Goal: Task Accomplishment & Management: Use online tool/utility

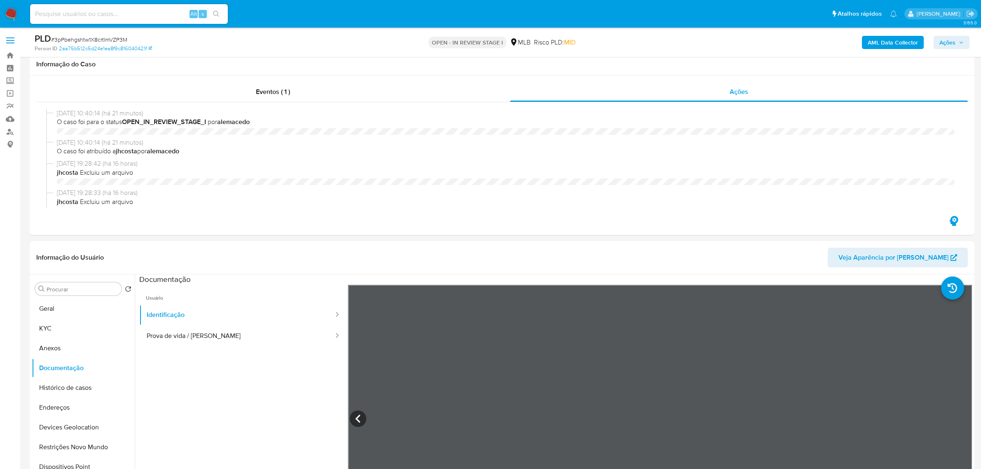
select select "10"
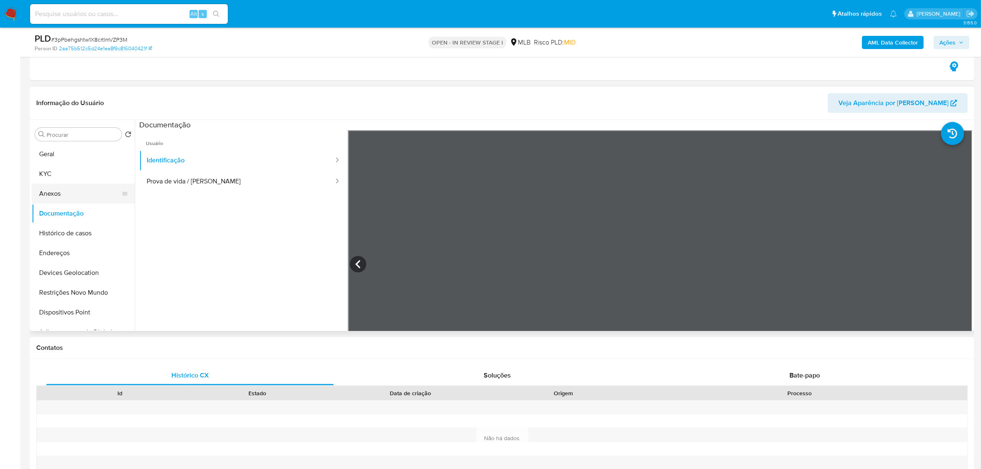
click at [58, 185] on button "Anexos" at bounding box center [80, 194] width 96 height 20
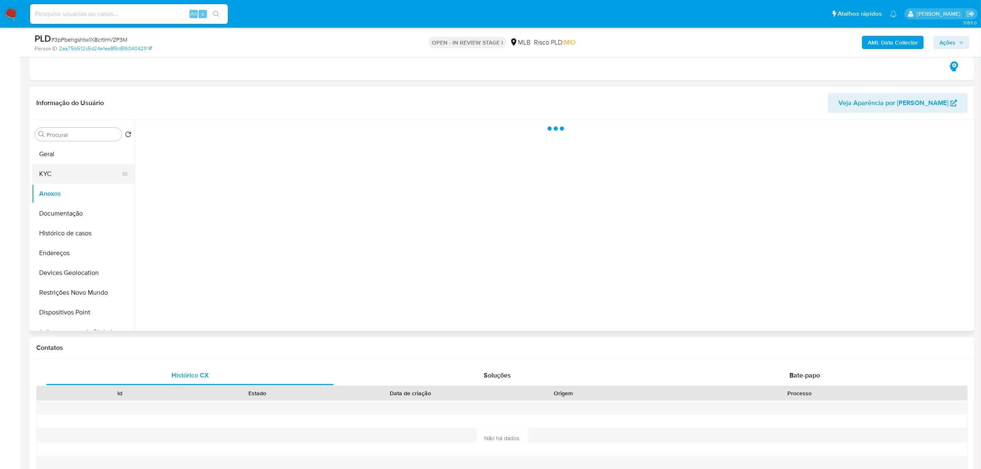
click at [55, 176] on button "KYC" at bounding box center [80, 174] width 96 height 20
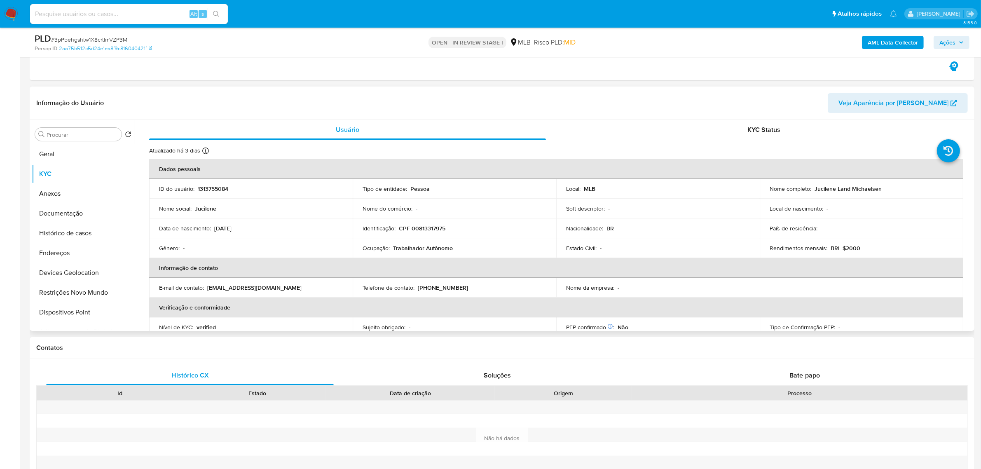
click at [426, 232] on p "CPF 00813317975" at bounding box center [422, 227] width 47 height 7
copy p "00813317975"
click at [431, 229] on p "CPF 00813317975" at bounding box center [422, 227] width 47 height 7
click at [430, 229] on p "CPF 00813317975" at bounding box center [422, 227] width 47 height 7
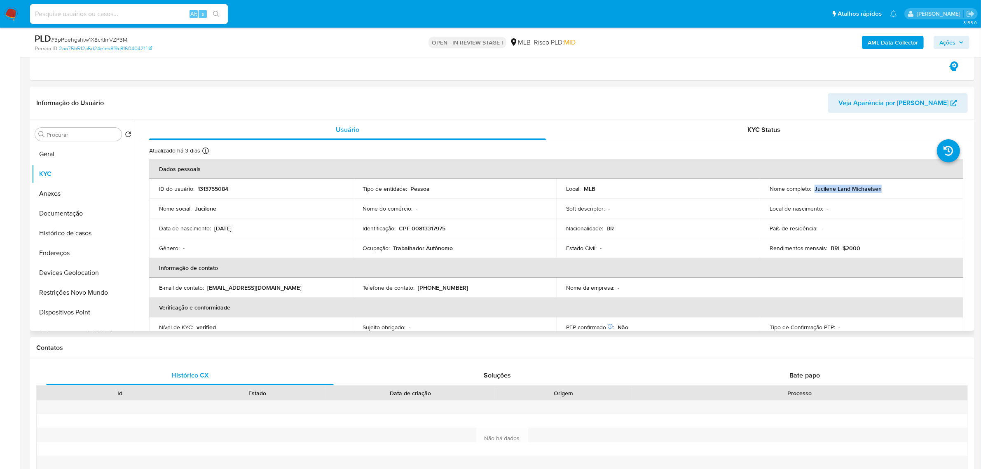
drag, startPoint x: 812, startPoint y: 188, endPoint x: 896, endPoint y: 187, distance: 84.4
click at [896, 187] on div "Nome completo : [PERSON_NAME]" at bounding box center [861, 188] width 184 height 7
copy p "Jucilene Land Michaelsen"
click at [433, 229] on p "CPF 00813317975" at bounding box center [422, 227] width 47 height 7
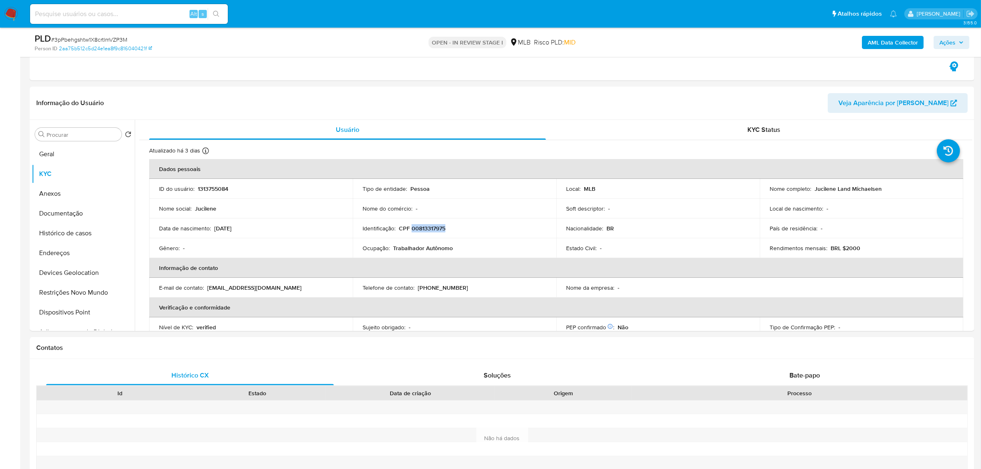
copy p "00813317975"
click at [58, 216] on button "Documentação" at bounding box center [80, 213] width 96 height 20
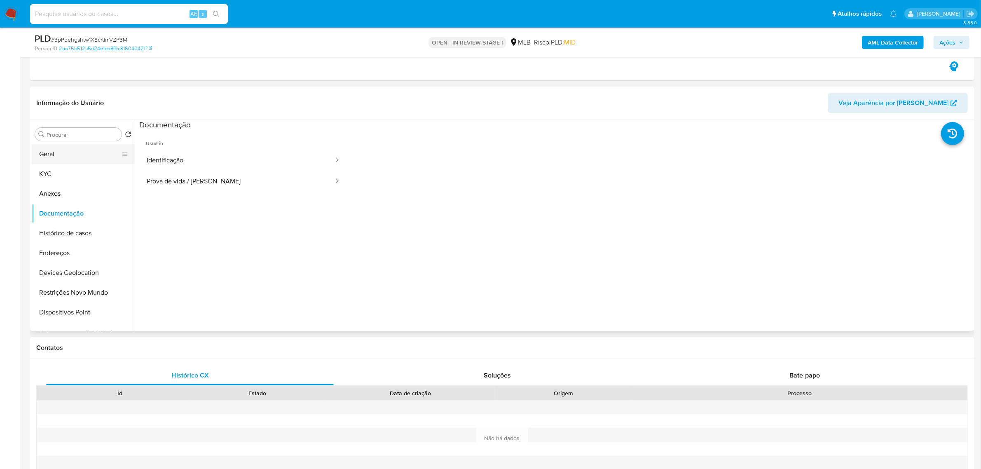
click at [69, 159] on button "Geral" at bounding box center [80, 154] width 96 height 20
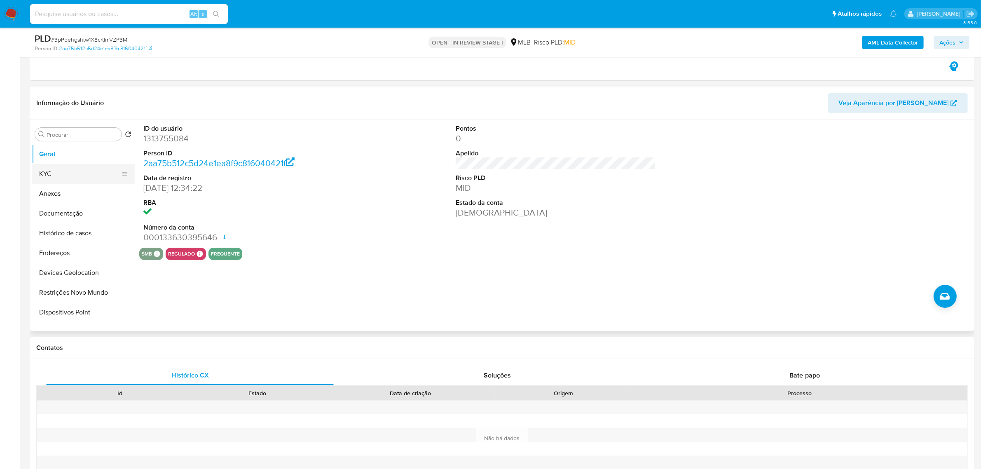
click at [64, 174] on button "KYC" at bounding box center [80, 174] width 96 height 20
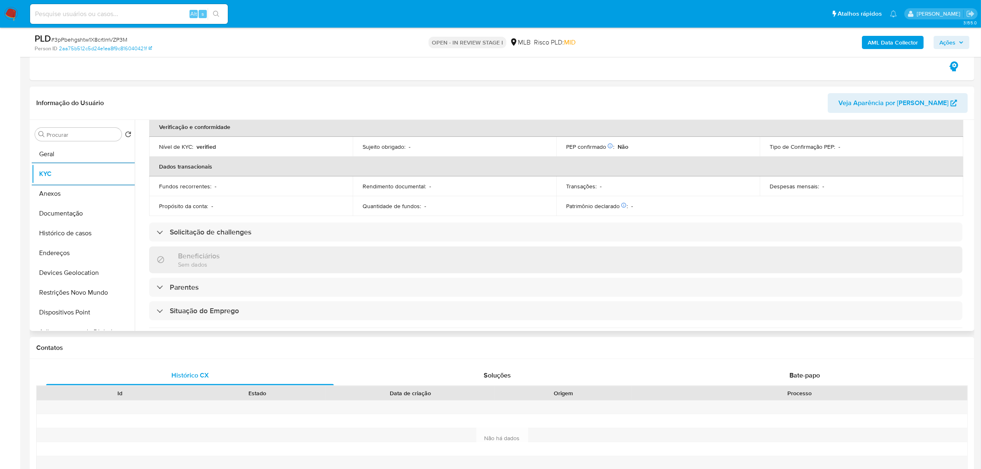
scroll to position [51, 0]
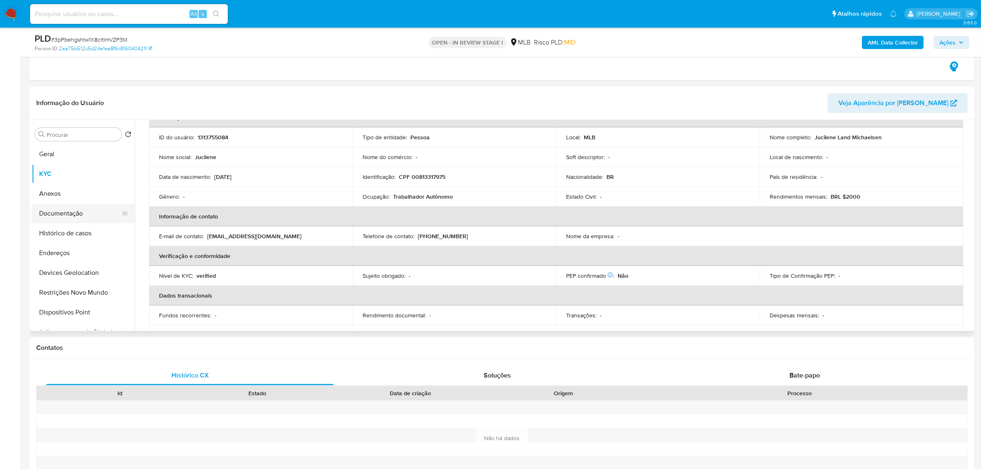
click at [87, 210] on button "Documentação" at bounding box center [80, 213] width 96 height 20
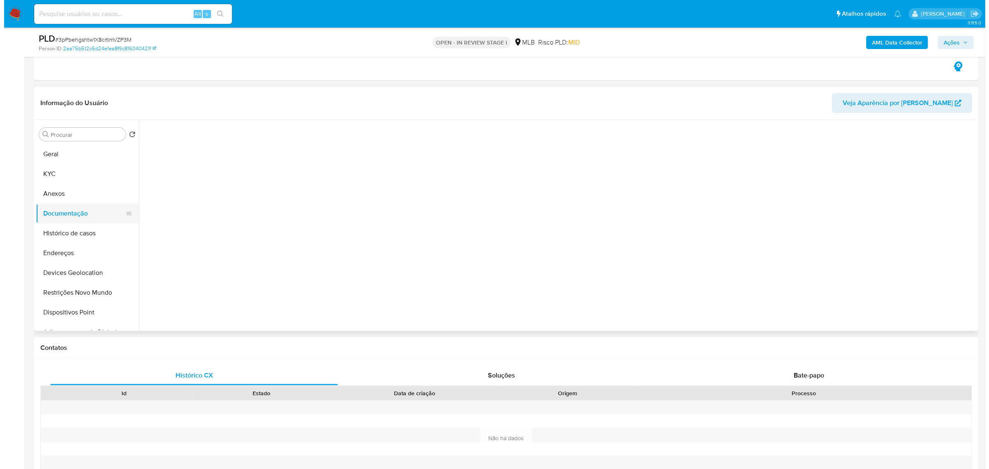
scroll to position [0, 0]
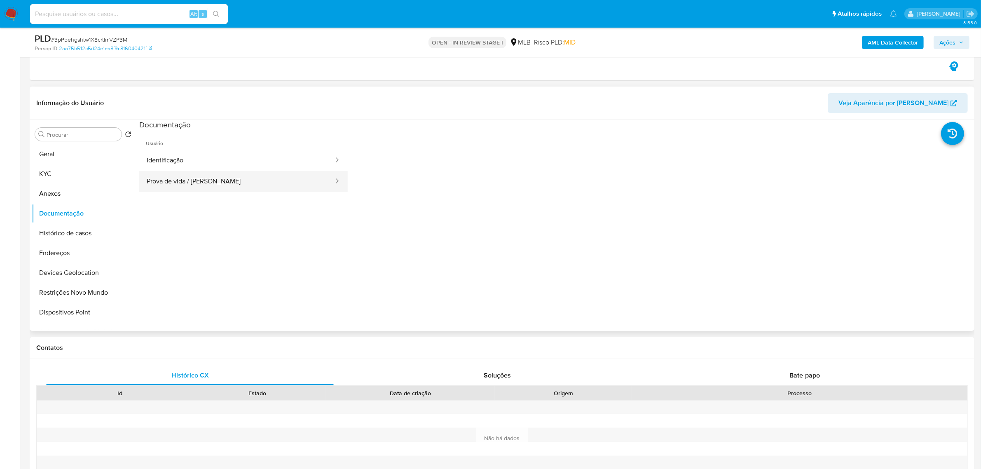
click at [212, 180] on button "Prova de vida / [PERSON_NAME]" at bounding box center [236, 181] width 195 height 21
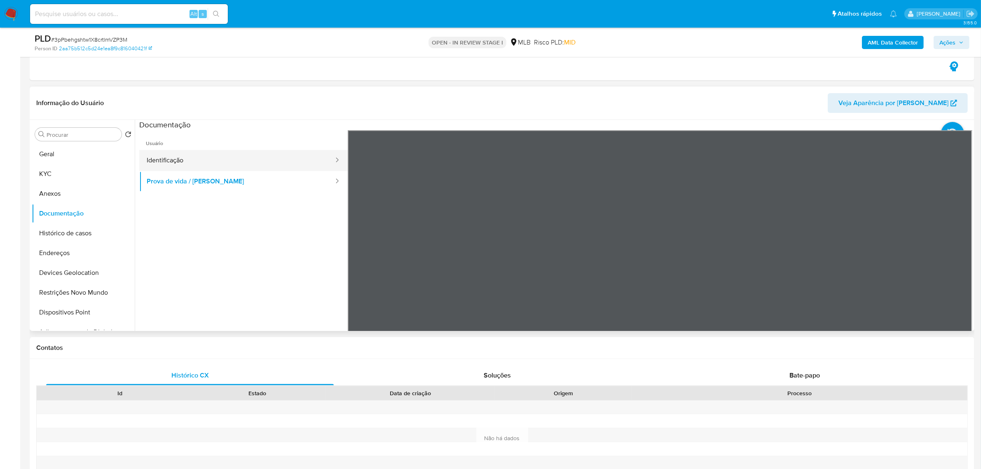
click at [183, 147] on span "Usuário" at bounding box center [243, 140] width 208 height 20
click at [184, 159] on button "Identificação" at bounding box center [236, 160] width 195 height 21
click at [959, 263] on icon at bounding box center [961, 264] width 5 height 8
click at [954, 41] on span "Ações" at bounding box center [947, 42] width 16 height 13
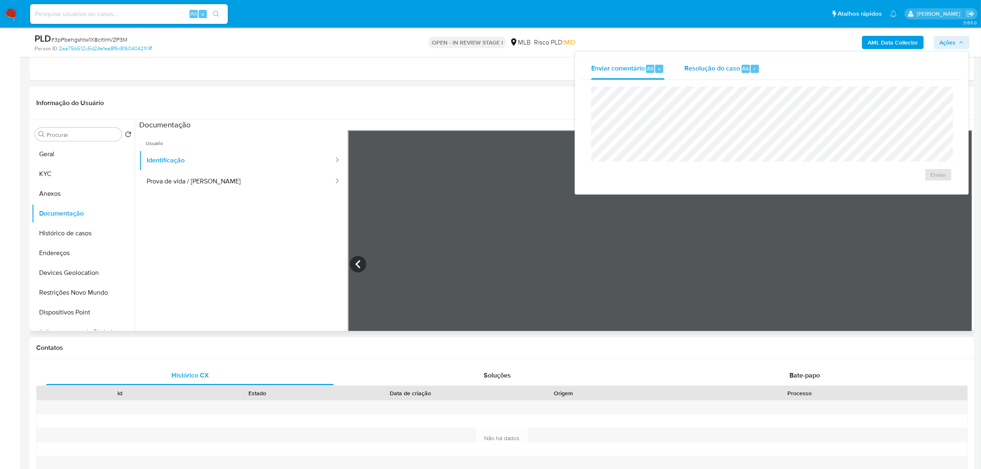
click at [720, 72] on span "Resolução do caso" at bounding box center [712, 67] width 56 height 9
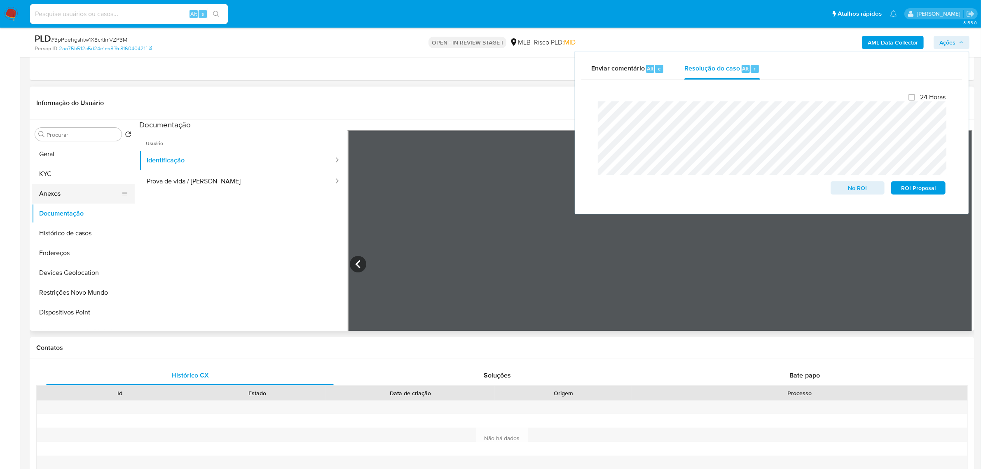
click at [66, 196] on button "Anexos" at bounding box center [80, 194] width 96 height 20
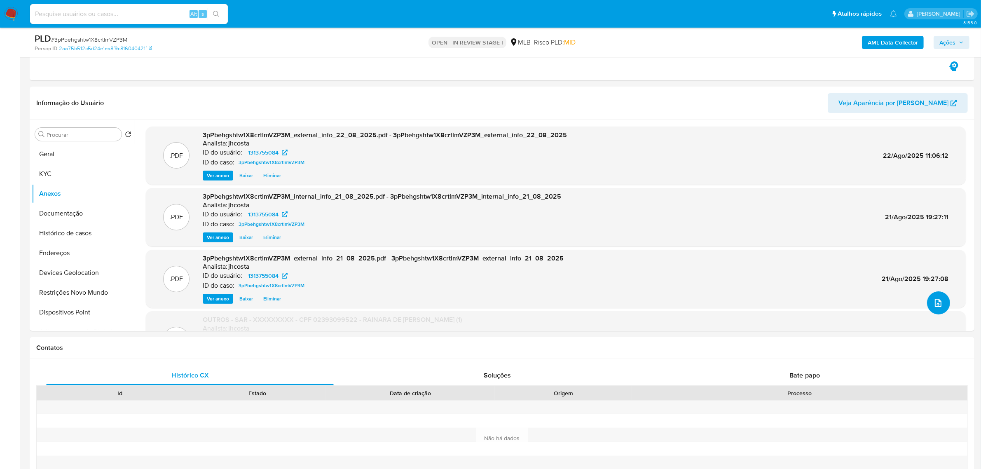
click at [940, 300] on icon "upload-file" at bounding box center [938, 303] width 10 height 10
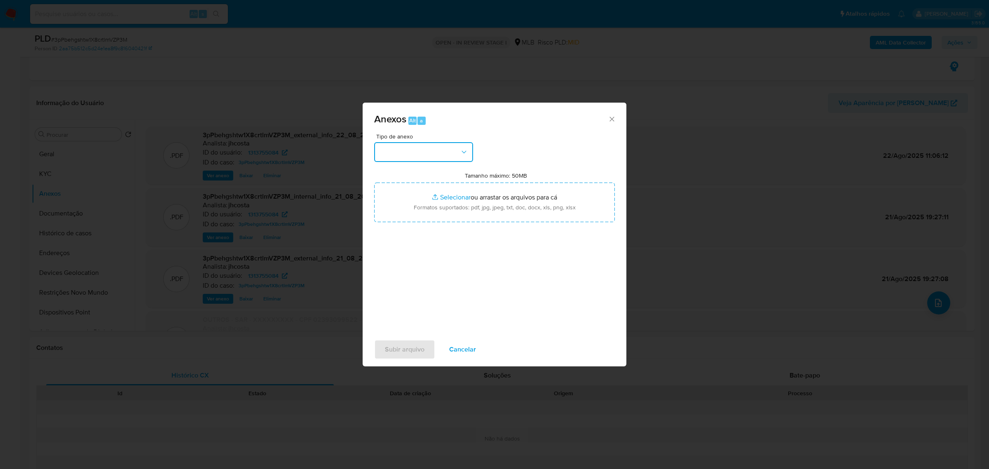
click at [457, 147] on button "button" at bounding box center [423, 152] width 99 height 20
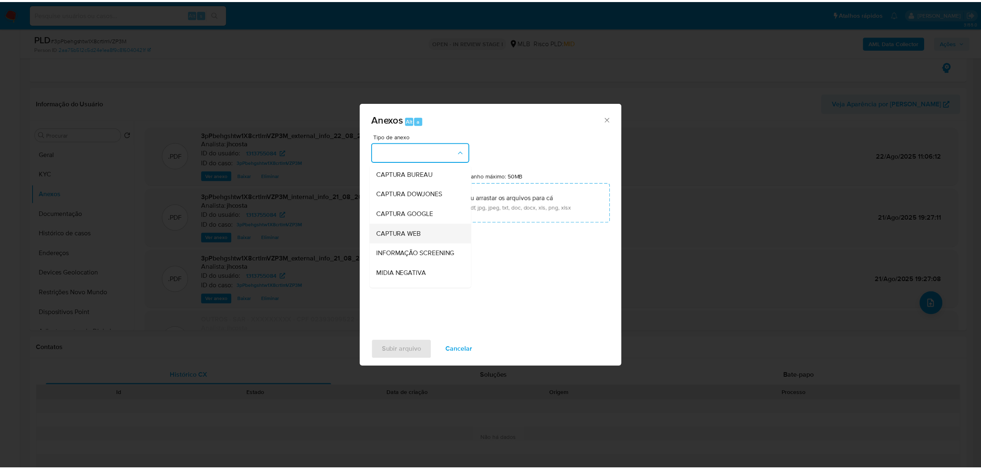
scroll to position [51, 0]
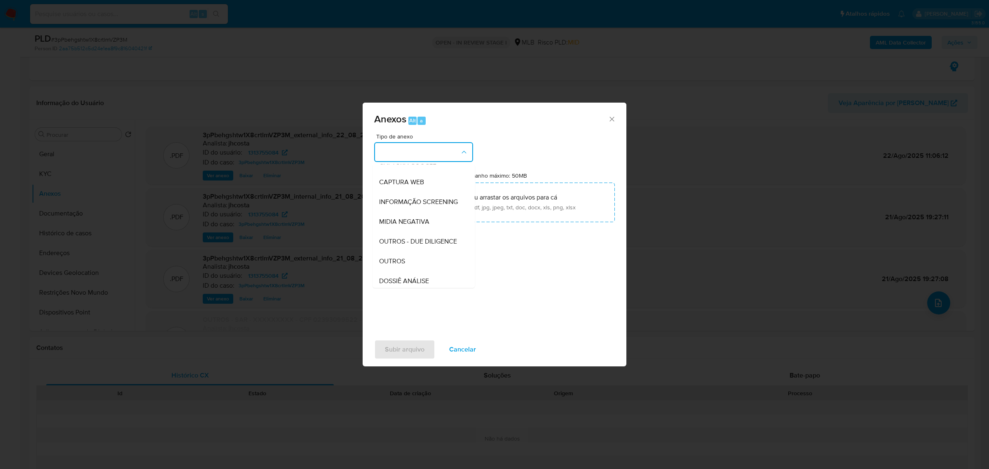
drag, startPoint x: 410, startPoint y: 279, endPoint x: 408, endPoint y: 269, distance: 10.1
click at [409, 271] on div "OUTROS" at bounding box center [421, 261] width 84 height 20
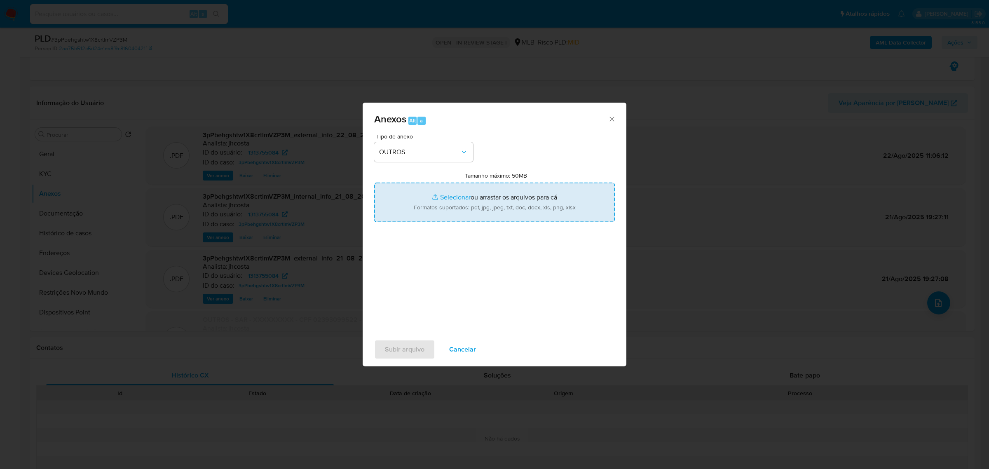
click at [477, 206] on input "Tamanho máximo: 50MB Selecionar arquivos" at bounding box center [494, 202] width 241 height 40
click at [460, 215] on input "Tamanho máximo: 50MB Selecionar arquivos" at bounding box center [494, 202] width 241 height 40
type input "C:\fakepath\Mulan 1313755084_2025_08_21_08_08_09.xlsx"
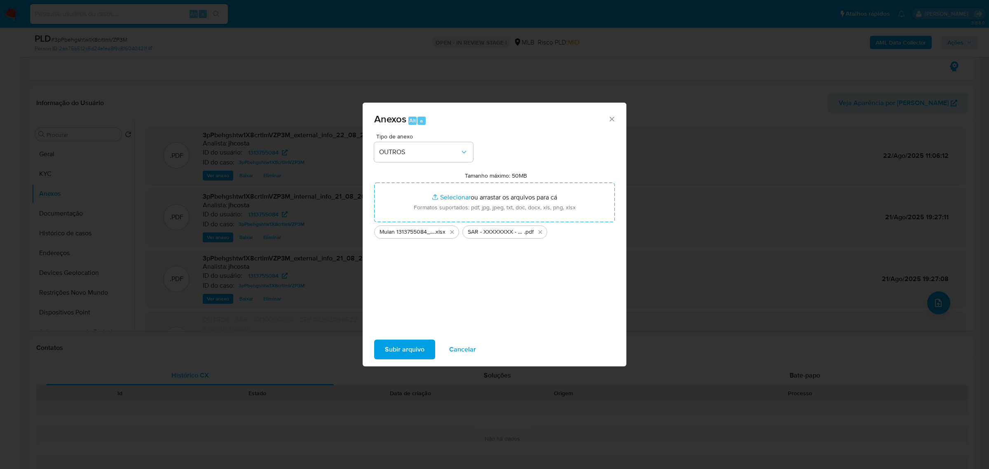
click at [409, 344] on span "Subir arquivo" at bounding box center [405, 349] width 40 height 18
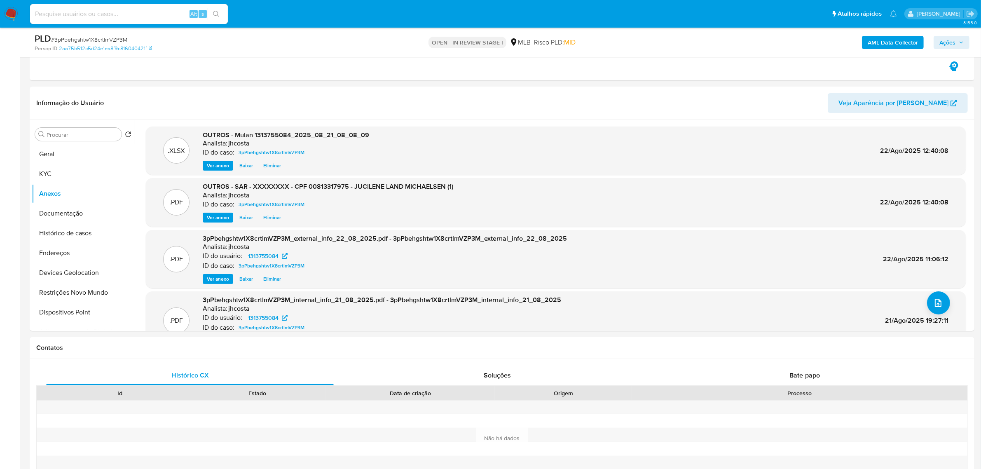
click at [942, 40] on span "Ações" at bounding box center [947, 42] width 16 height 13
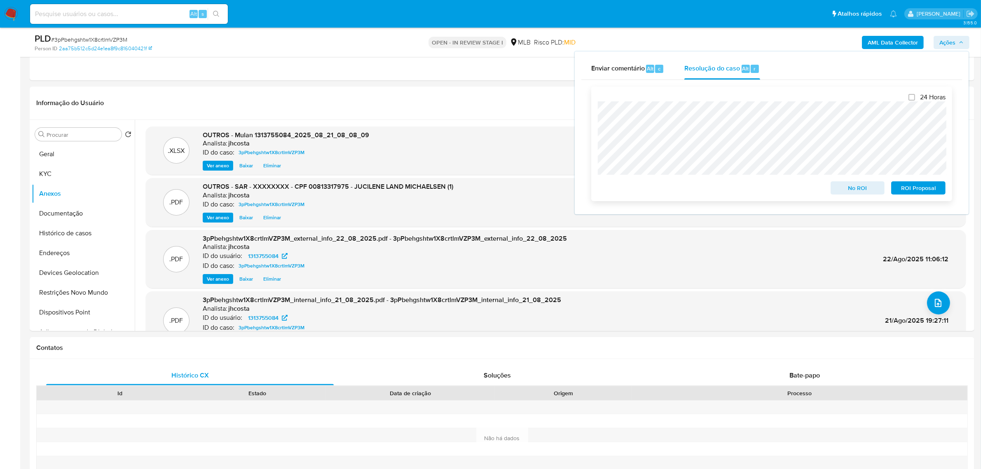
click at [910, 192] on span "ROI Proposal" at bounding box center [918, 188] width 43 height 12
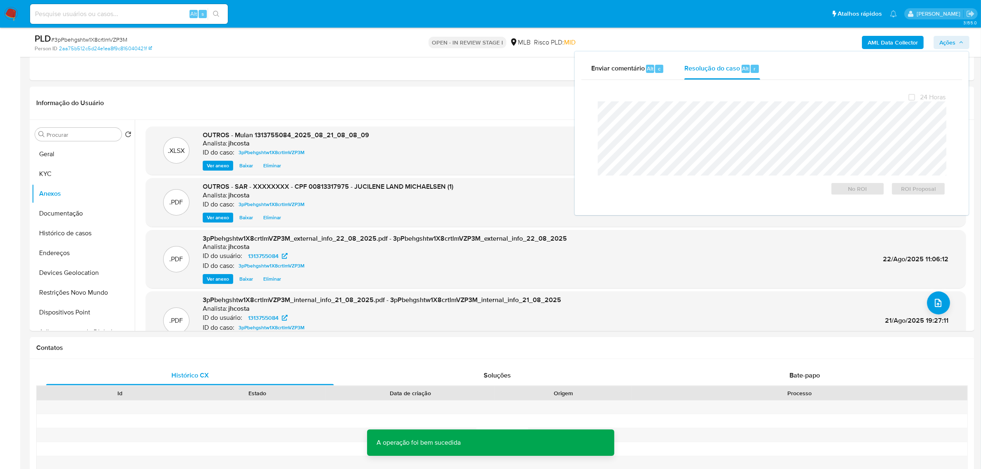
click at [81, 38] on span "# 3pPbehgshtw1X8crtlmVZP3M" at bounding box center [89, 39] width 76 height 8
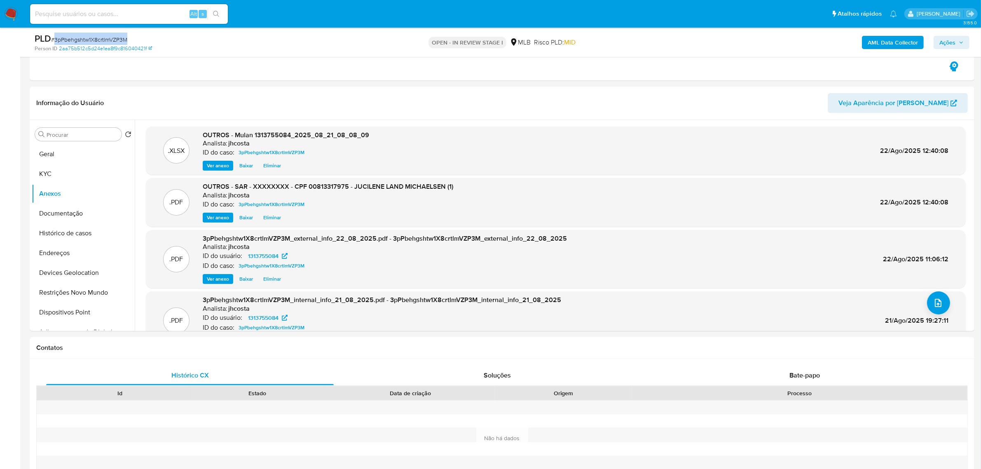
click at [81, 38] on span "# 3pPbehgshtw1X8crtlmVZP3M" at bounding box center [89, 39] width 76 height 8
copy span "3pPbehgshtw1X8crtlmVZP3M"
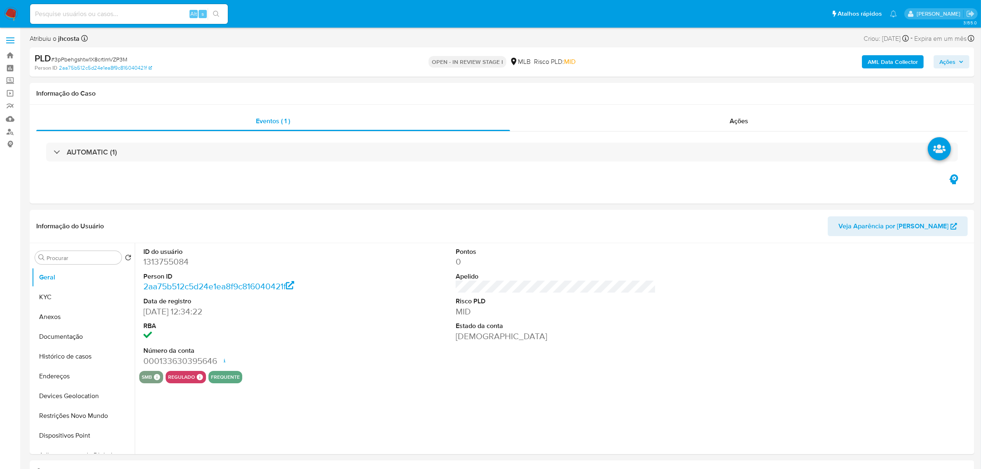
select select "10"
click at [9, 132] on link "Localizador de pessoas" at bounding box center [49, 131] width 98 height 13
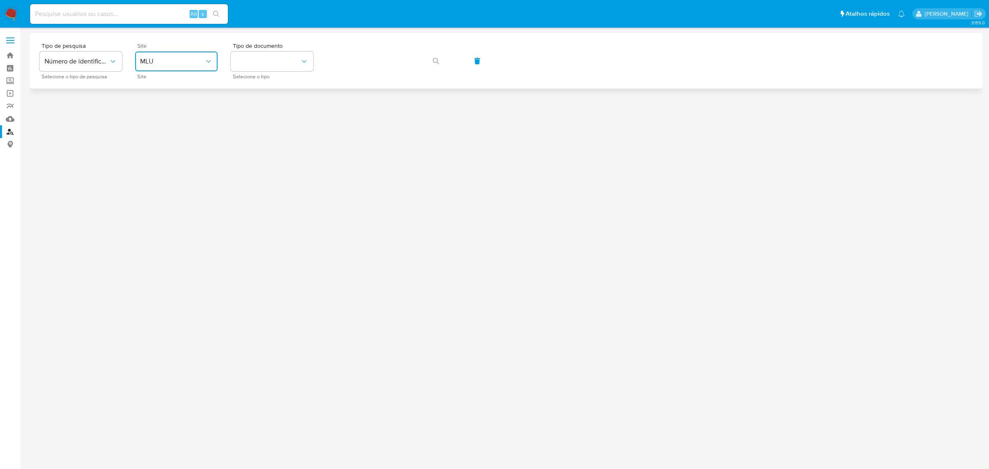
drag, startPoint x: 195, startPoint y: 65, endPoint x: 192, endPoint y: 69, distance: 5.3
click at [194, 65] on span "MLU" at bounding box center [172, 61] width 64 height 8
click at [172, 129] on div "MLB" at bounding box center [174, 123] width 68 height 20
click at [261, 56] on button "identificationType" at bounding box center [272, 61] width 82 height 20
click at [260, 110] on div "CPF CPF" at bounding box center [270, 116] width 68 height 28
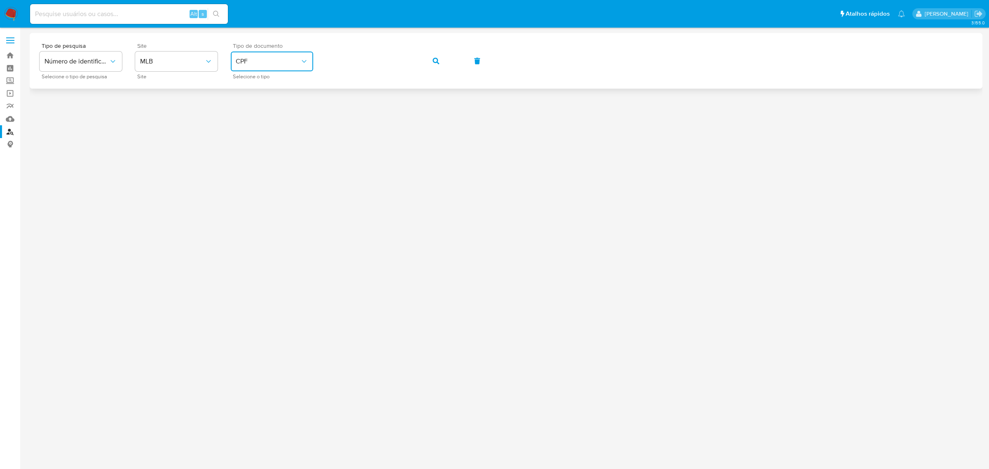
click at [428, 56] on button "button" at bounding box center [436, 61] width 28 height 20
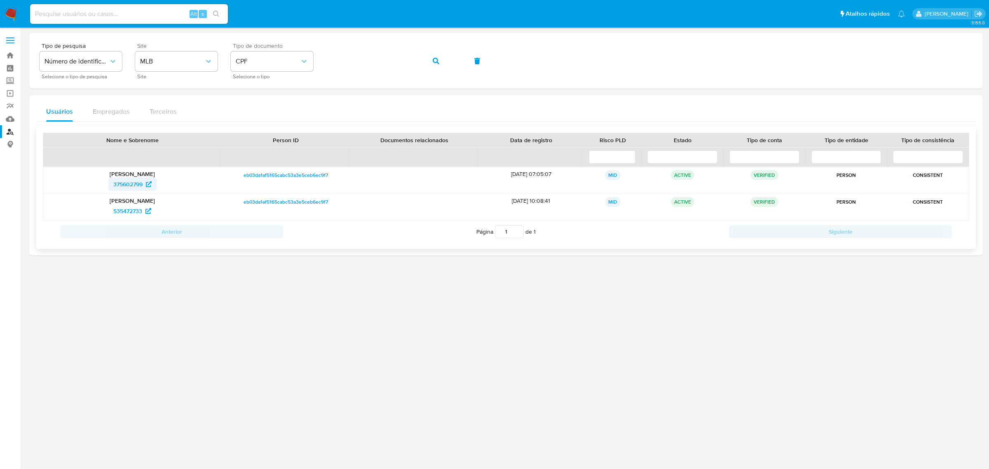
click at [120, 186] on span "375602799" at bounding box center [127, 184] width 29 height 13
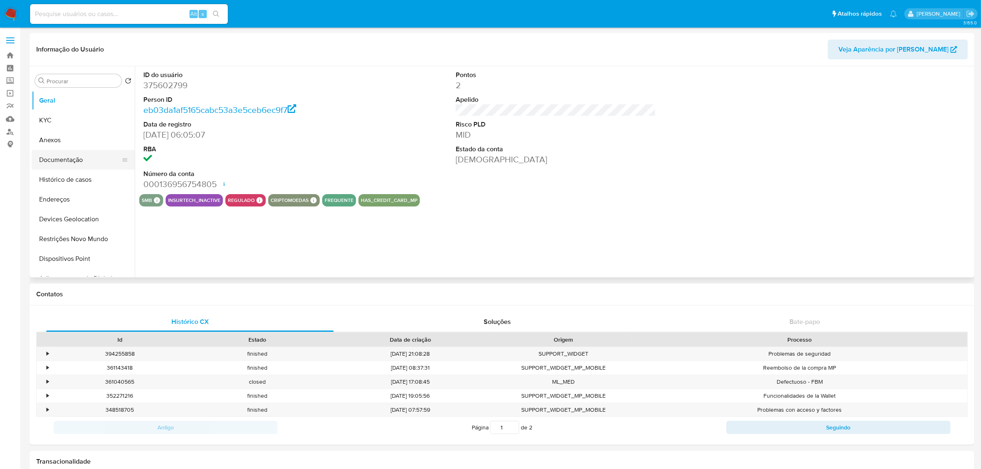
select select "10"
click at [63, 124] on button "KYC" at bounding box center [80, 120] width 96 height 20
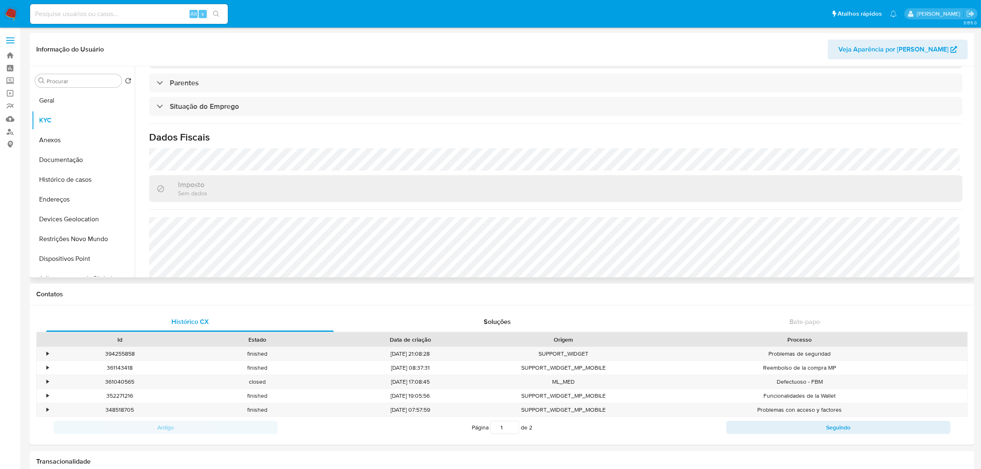
scroll to position [343, 0]
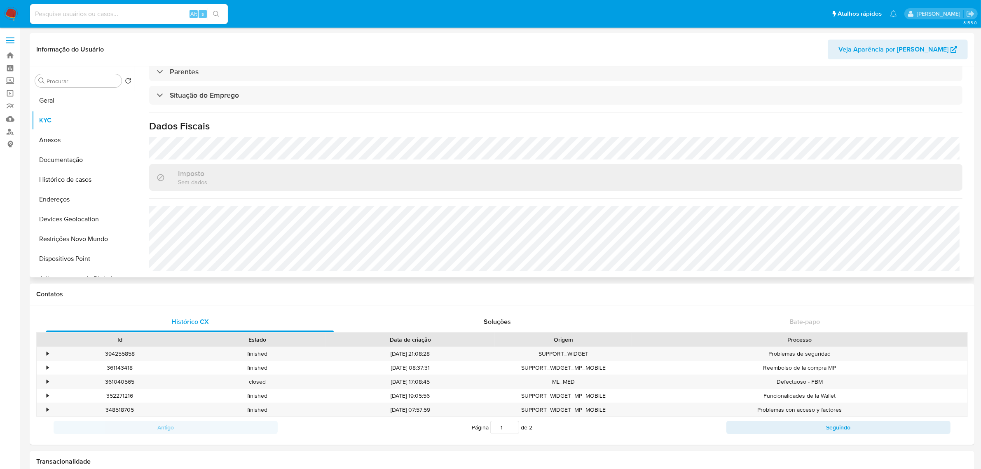
click at [721, 180] on div "Imposto Sem dados" at bounding box center [555, 177] width 813 height 27
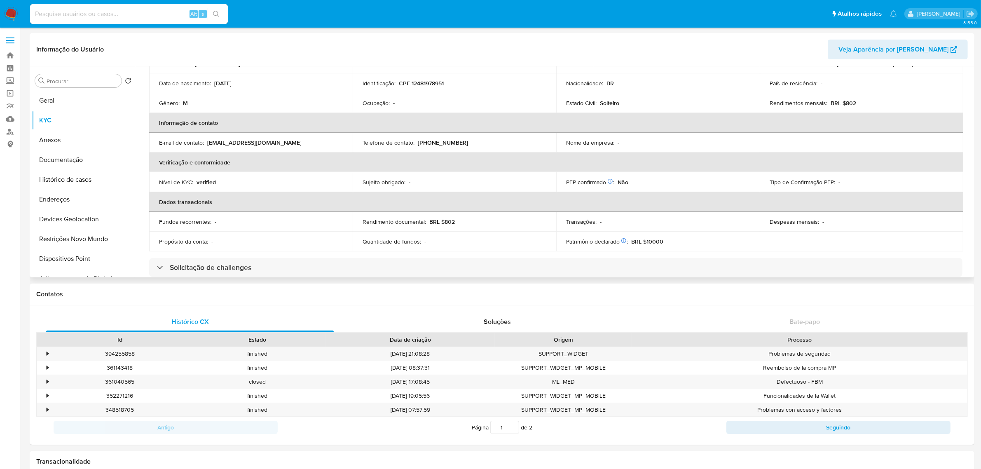
scroll to position [34, 0]
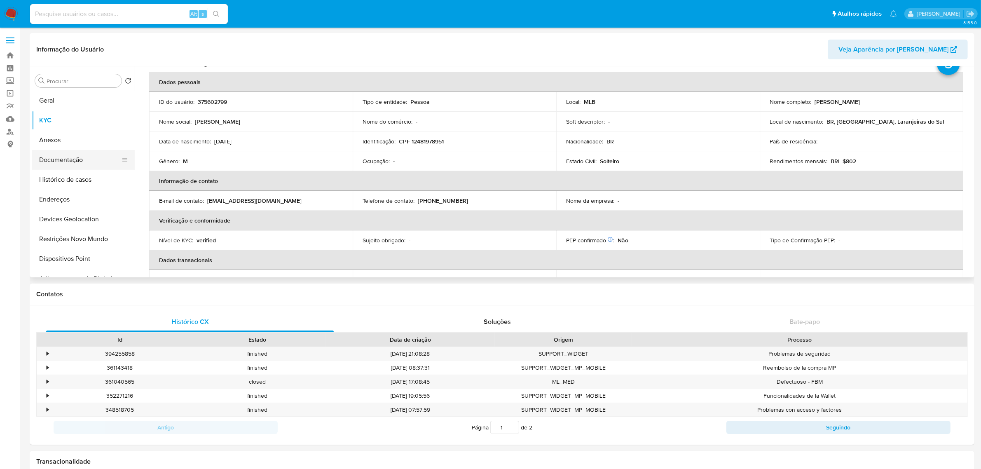
click at [102, 155] on button "Documentação" at bounding box center [80, 160] width 96 height 20
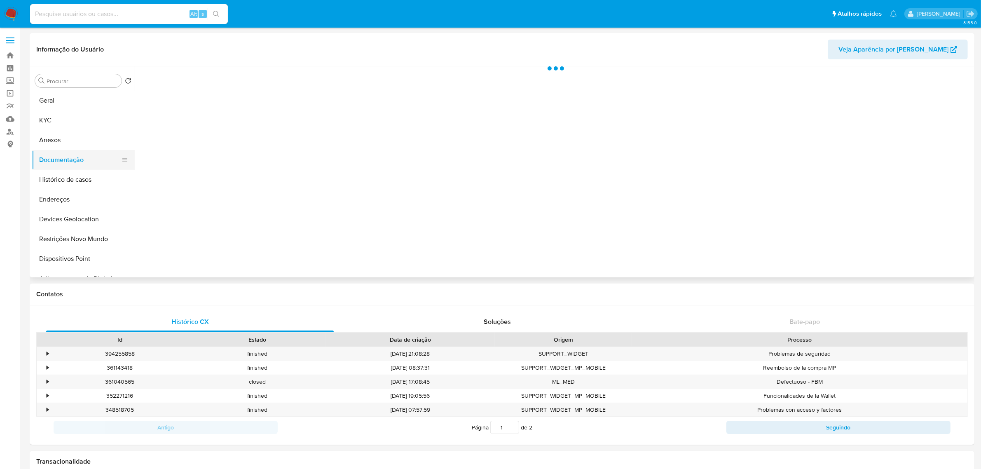
scroll to position [0, 0]
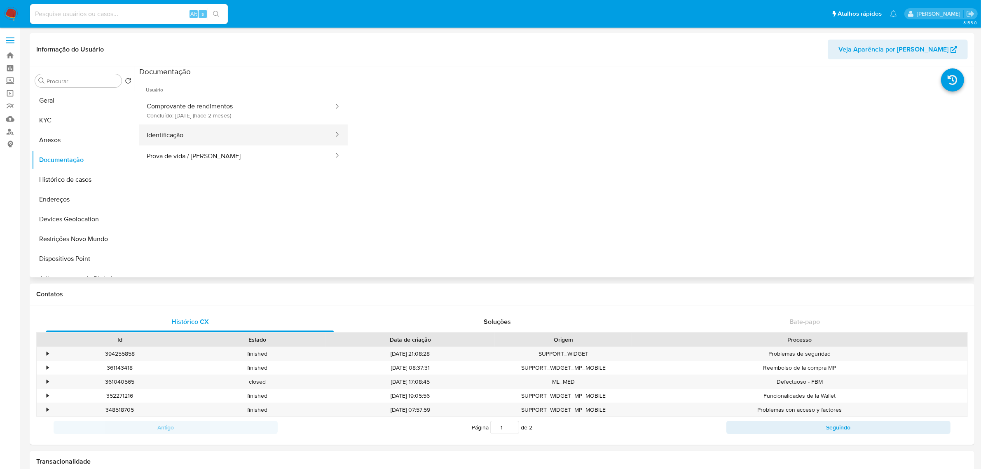
click at [187, 139] on button "Identificação" at bounding box center [236, 134] width 195 height 21
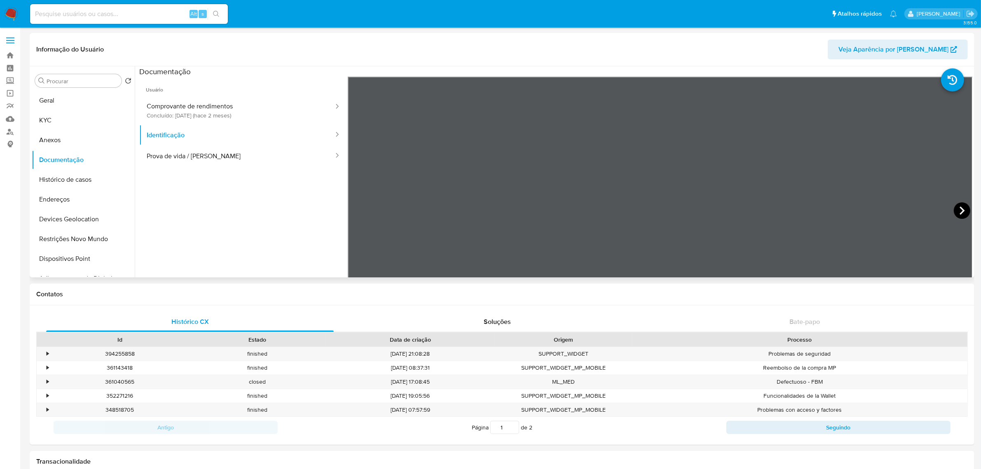
click at [954, 210] on icon at bounding box center [962, 210] width 16 height 16
